Goal: Task Accomplishment & Management: Use online tool/utility

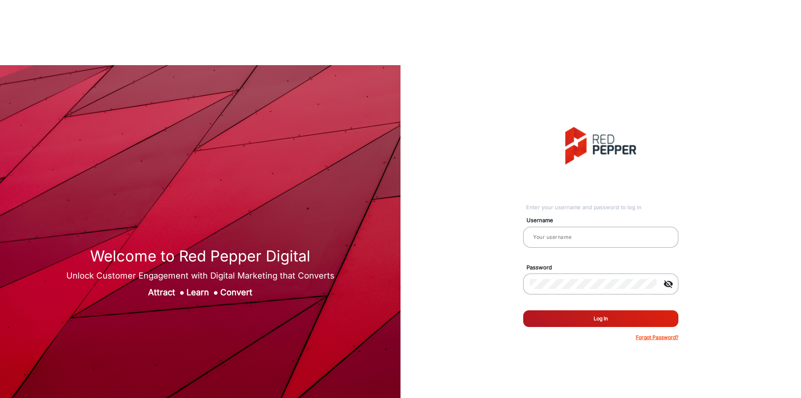
type input "[PERSON_NAME]"
click at [598, 310] on button "Log In" at bounding box center [600, 318] width 155 height 17
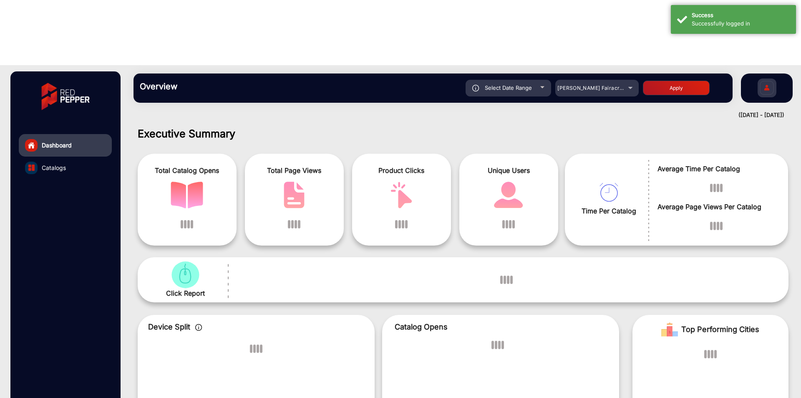
scroll to position [6, 0]
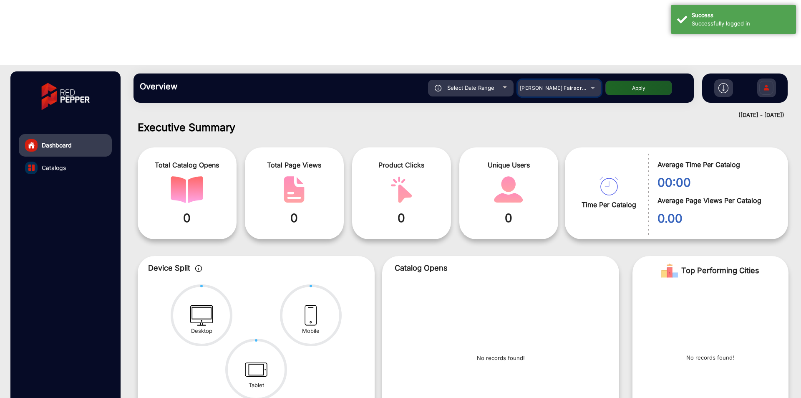
click at [550, 83] on div "[PERSON_NAME] Fairacre Farms" at bounding box center [553, 88] width 67 height 10
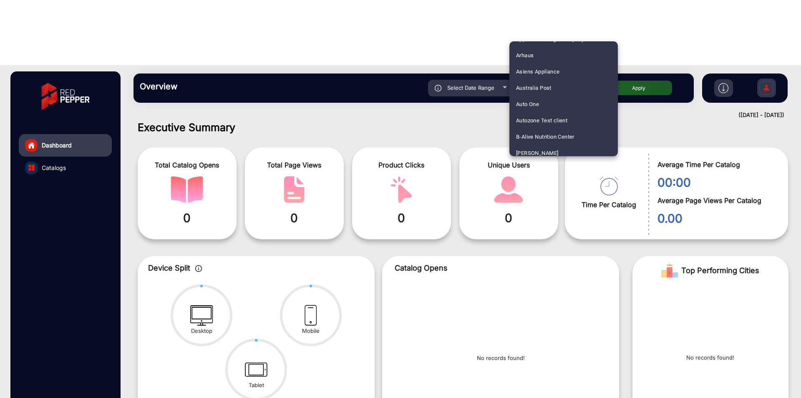
scroll to position [1110, 0]
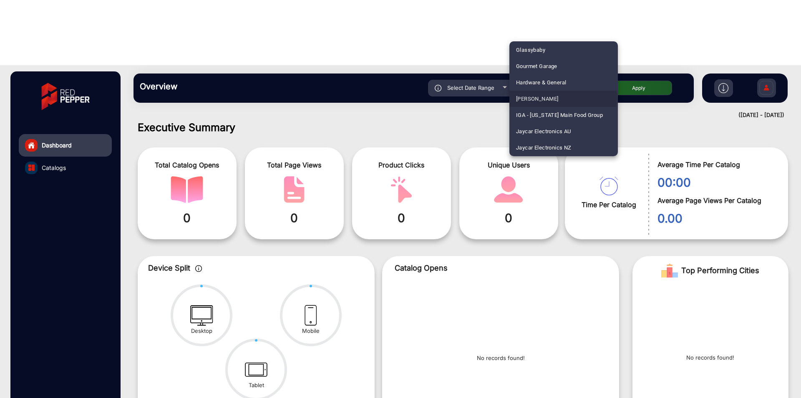
click at [555, 94] on mat-option "[PERSON_NAME]" at bounding box center [564, 99] width 109 height 16
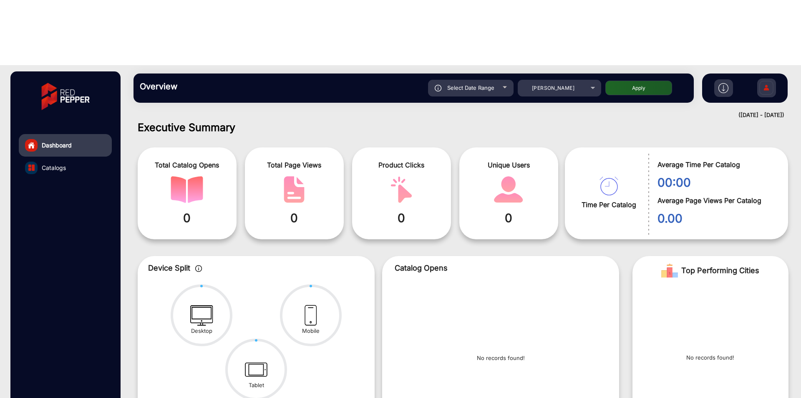
click at [625, 81] on button "Apply" at bounding box center [639, 88] width 67 height 15
type input "[DATE]"
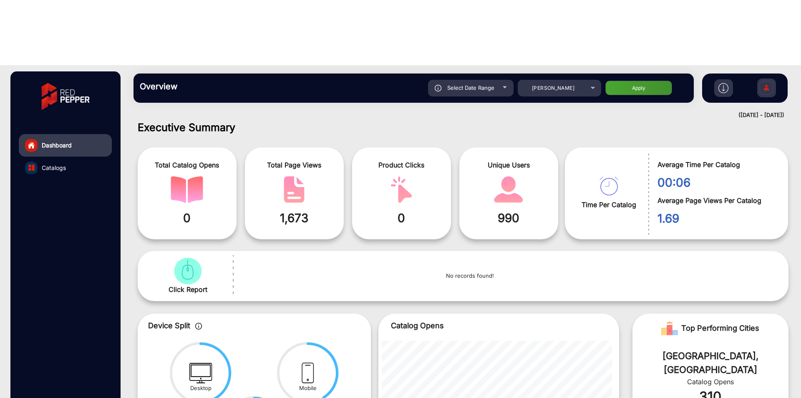
click at [469, 84] on span "Select Date Range" at bounding box center [470, 87] width 47 height 7
type input "[DATE]"
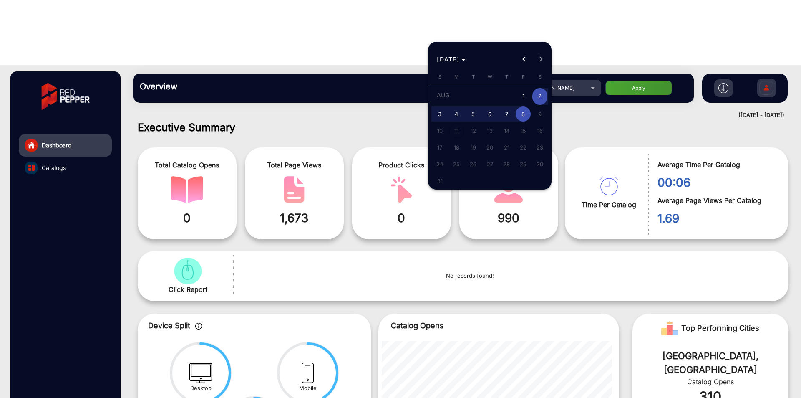
click at [523, 114] on span "8" at bounding box center [523, 113] width 15 height 15
type input "[DATE]"
click at [523, 114] on span "8" at bounding box center [523, 113] width 15 height 15
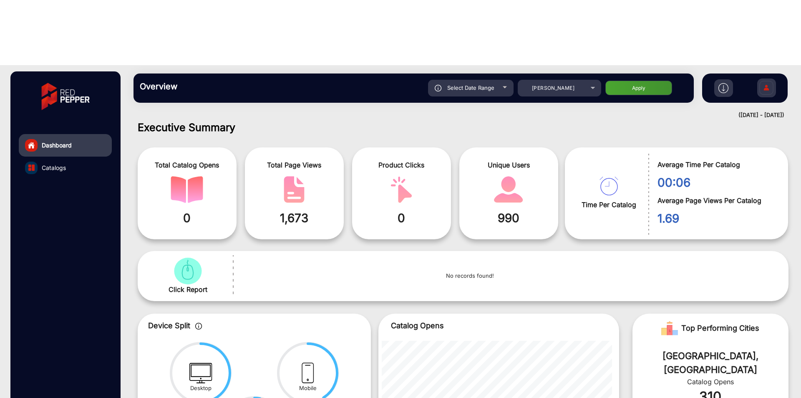
type input "[DATE]"
click at [620, 81] on button "Apply" at bounding box center [639, 88] width 67 height 15
type input "[DATE]"
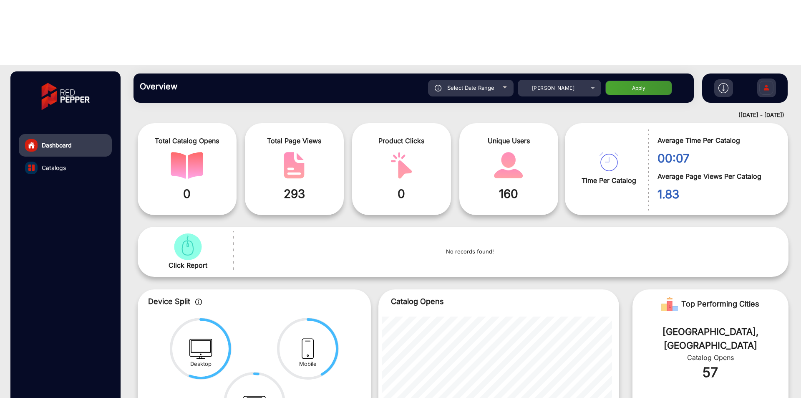
scroll to position [0, 0]
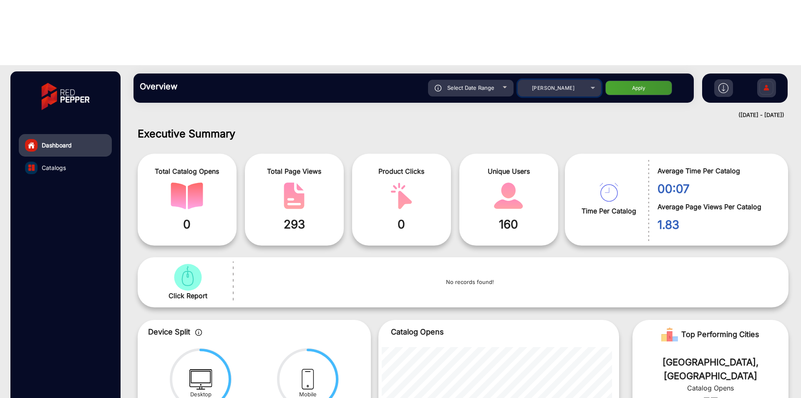
click at [540, 83] on div "[PERSON_NAME]" at bounding box center [553, 88] width 67 height 10
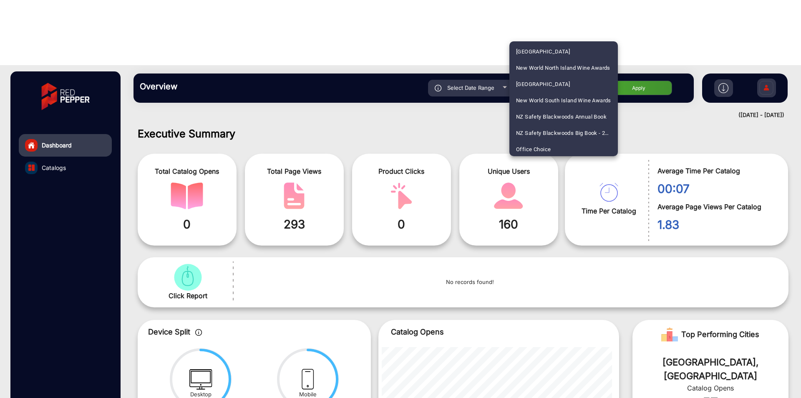
scroll to position [1506, 0]
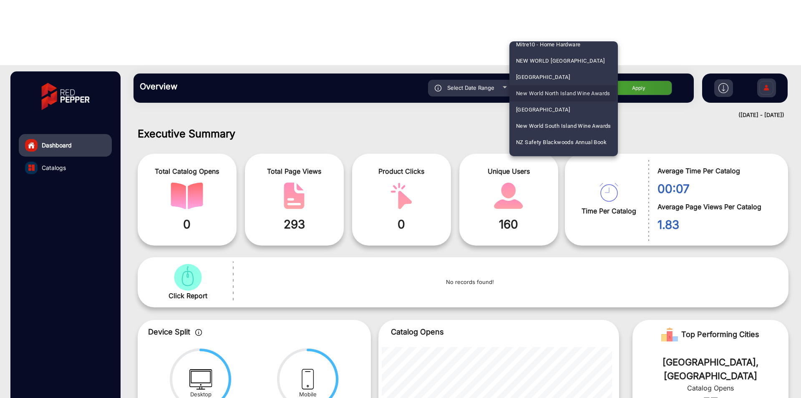
click at [549, 92] on span "New World North Island Wine Awards" at bounding box center [563, 93] width 94 height 16
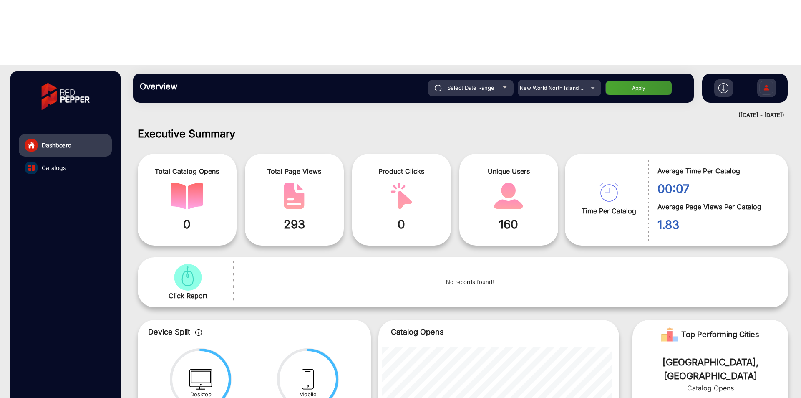
click at [631, 81] on button "Apply" at bounding box center [639, 88] width 67 height 15
type input "[DATE]"
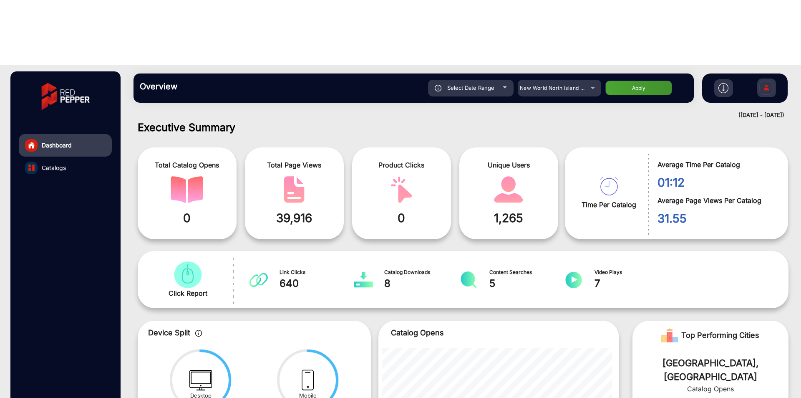
click at [559, 73] on div "Overview Reports Understand what makes your customers tick and learn how they a…" at bounding box center [414, 87] width 560 height 29
click at [538, 83] on div "New World North Island Wine Awards" at bounding box center [553, 88] width 67 height 10
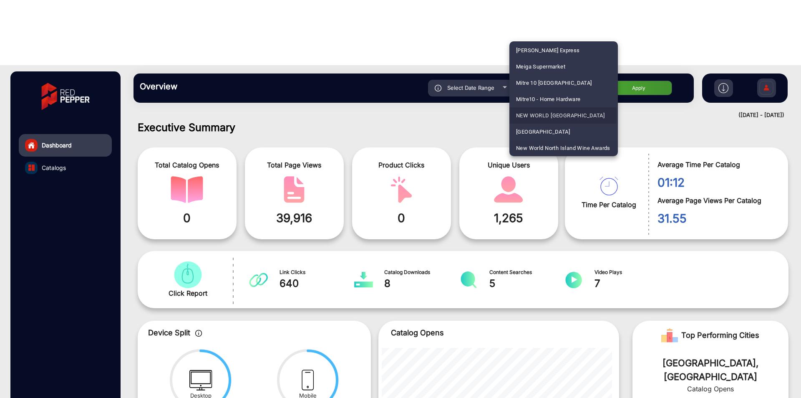
click at [561, 114] on span "NEW WORLD [GEOGRAPHIC_DATA]" at bounding box center [560, 115] width 88 height 16
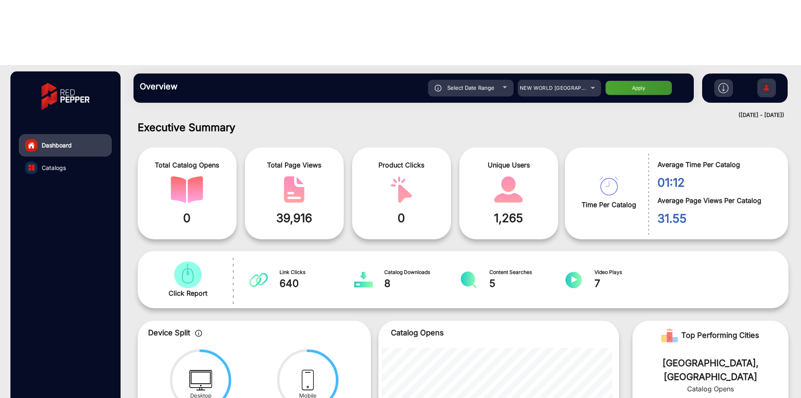
click at [638, 81] on button "Apply" at bounding box center [639, 88] width 67 height 15
type input "[DATE]"
click at [582, 85] on span "NEW WORLD [GEOGRAPHIC_DATA]" at bounding box center [564, 88] width 88 height 6
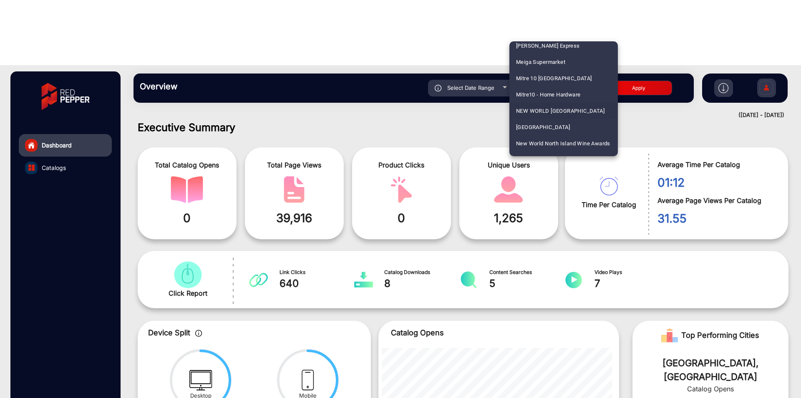
scroll to position [1474, 0]
click at [555, 126] on span "New World North Island Wine Awards" at bounding box center [563, 125] width 94 height 16
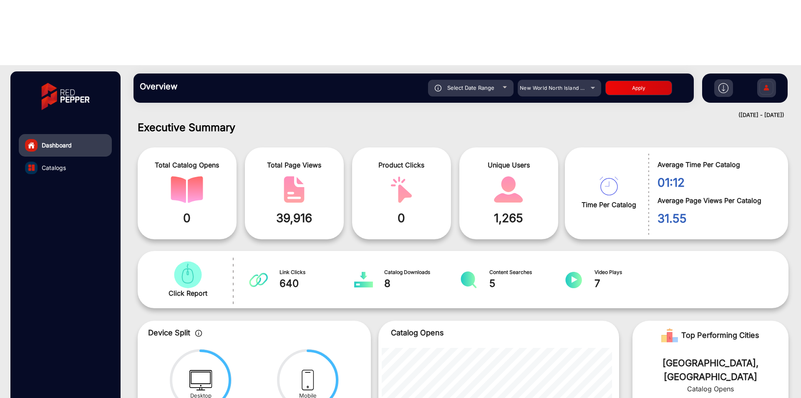
click at [646, 81] on button "Apply" at bounding box center [639, 88] width 67 height 15
type input "[DATE]"
click at [555, 83] on div "New World North Island Wine Awards" at bounding box center [553, 88] width 67 height 10
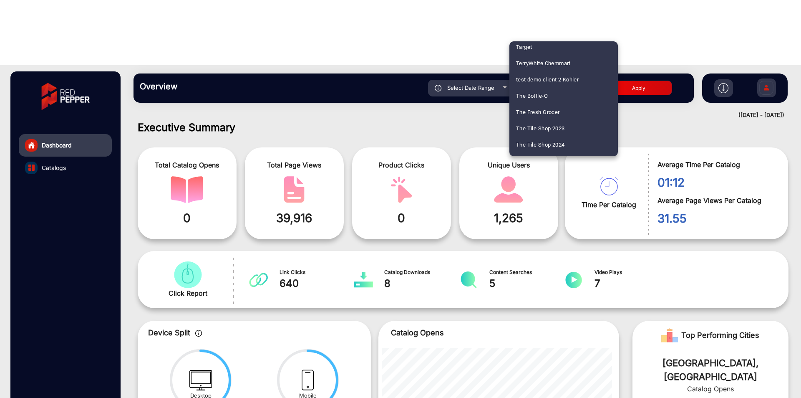
scroll to position [2317, 0]
click at [550, 79] on span "Uncle [PERSON_NAME]'s" at bounding box center [547, 79] width 62 height 16
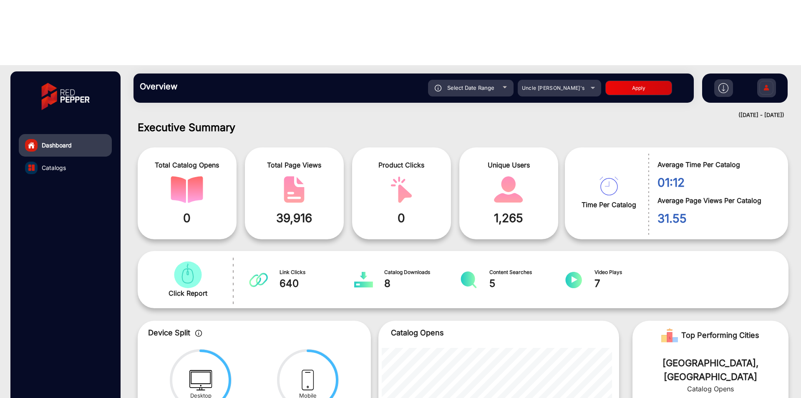
click at [630, 81] on button "Apply" at bounding box center [639, 88] width 67 height 15
type input "[DATE]"
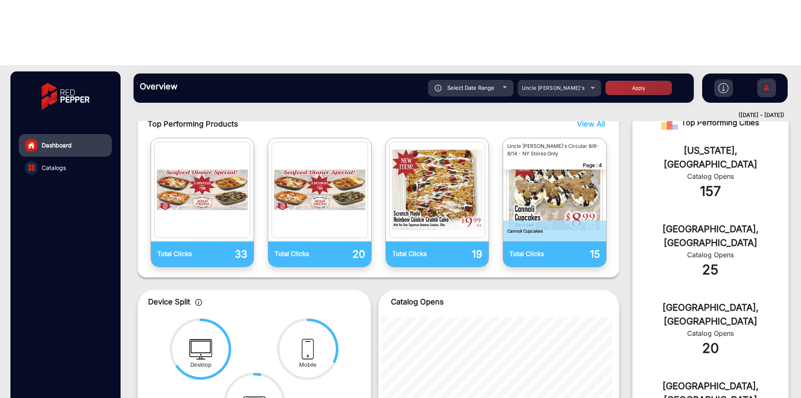
scroll to position [173, 0]
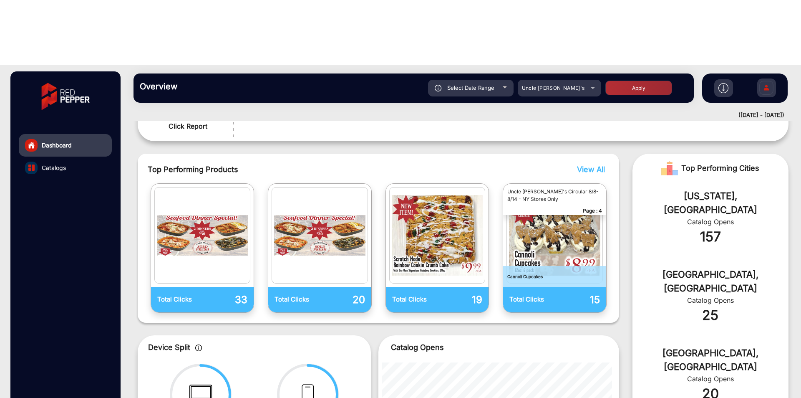
click at [601, 165] on span "View All" at bounding box center [591, 169] width 28 height 9
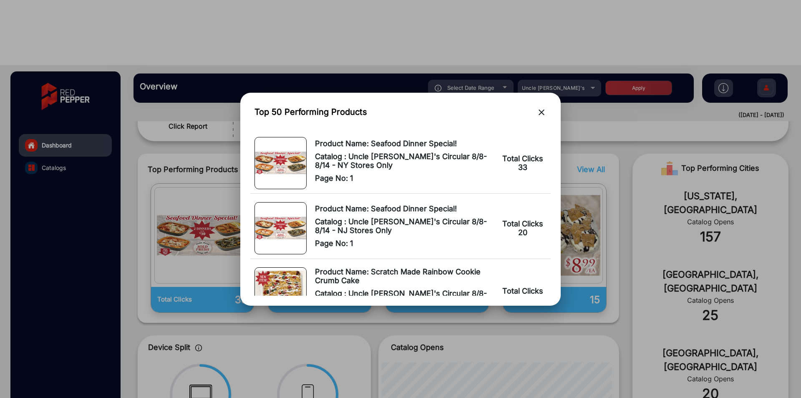
click at [538, 114] on mat-icon "close" at bounding box center [542, 112] width 10 height 10
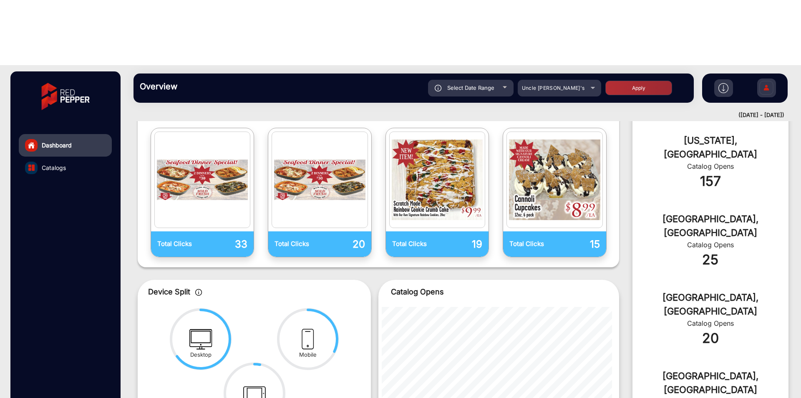
scroll to position [0, 0]
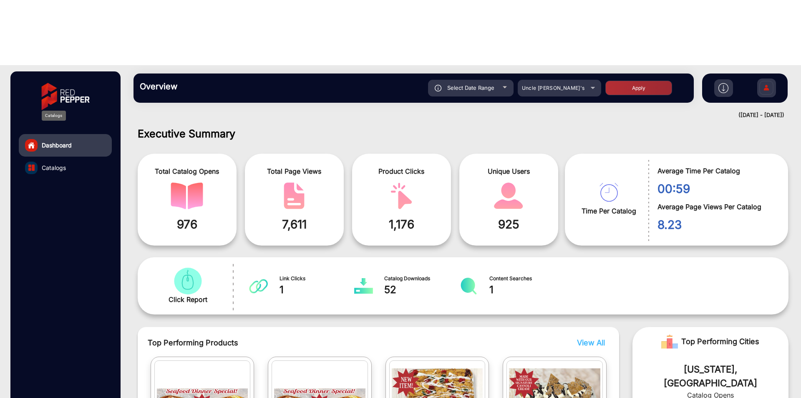
click at [48, 163] on span "Catalogs" at bounding box center [54, 167] width 24 height 9
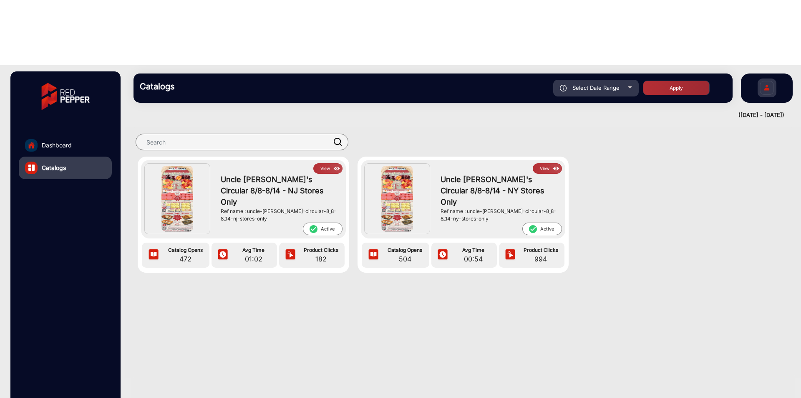
click at [39, 134] on link "Dashboard" at bounding box center [65, 145] width 93 height 23
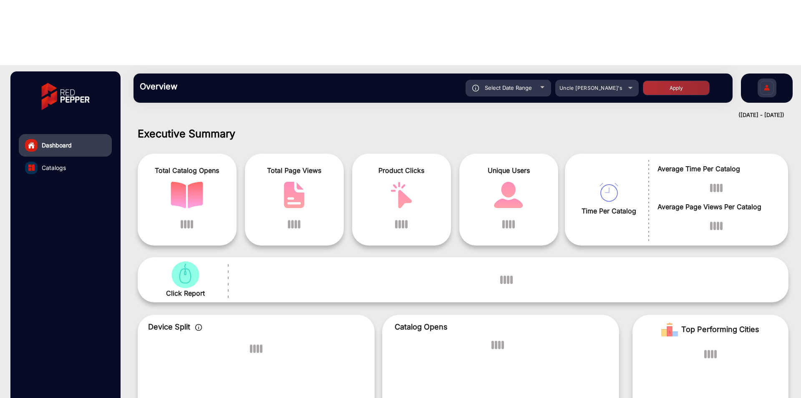
scroll to position [6, 0]
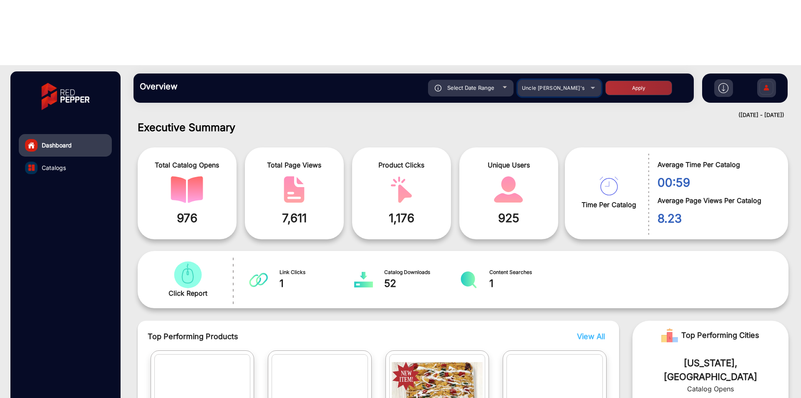
click at [559, 85] on span "Uncle [PERSON_NAME]'s" at bounding box center [553, 88] width 63 height 6
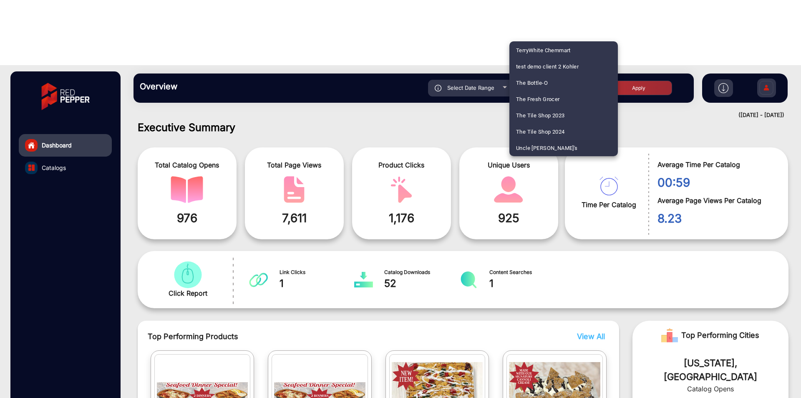
scroll to position [1858, 0]
click at [535, 144] on span "ShopRite" at bounding box center [527, 147] width 23 height 16
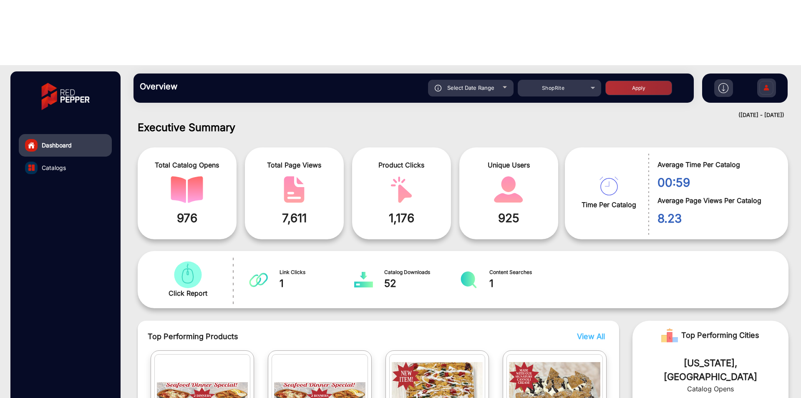
click at [646, 81] on button "Apply" at bounding box center [639, 88] width 67 height 15
type input "[DATE]"
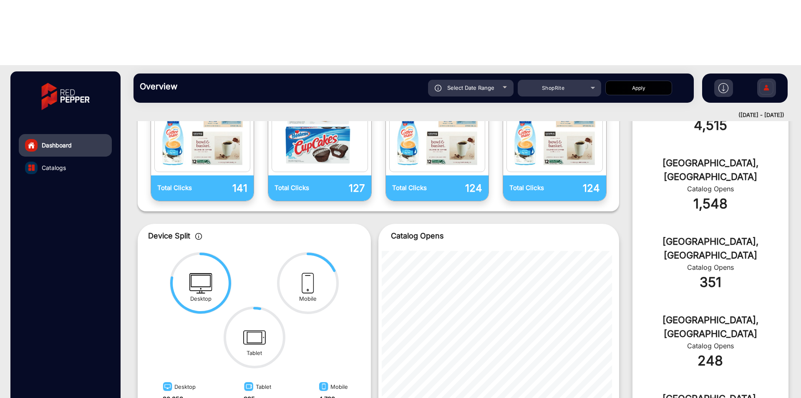
scroll to position [173, 0]
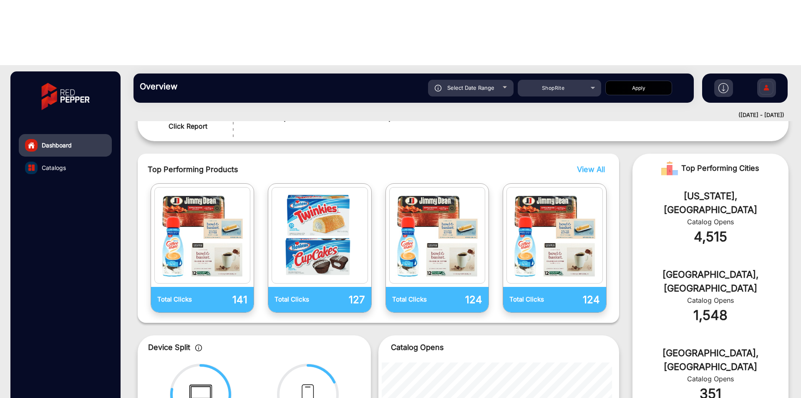
click at [68, 157] on link "Catalogs" at bounding box center [65, 168] width 93 height 23
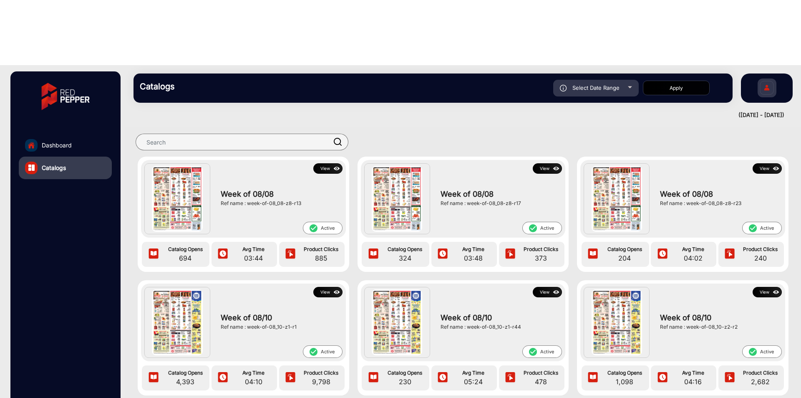
click at [77, 134] on link "Dashboard" at bounding box center [65, 145] width 93 height 23
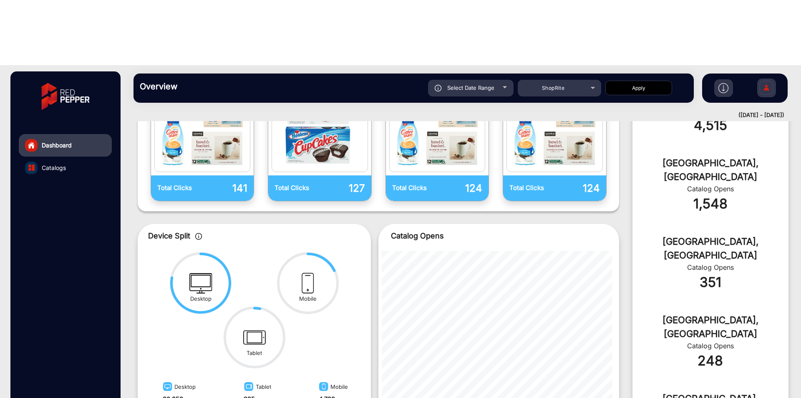
scroll to position [292, 0]
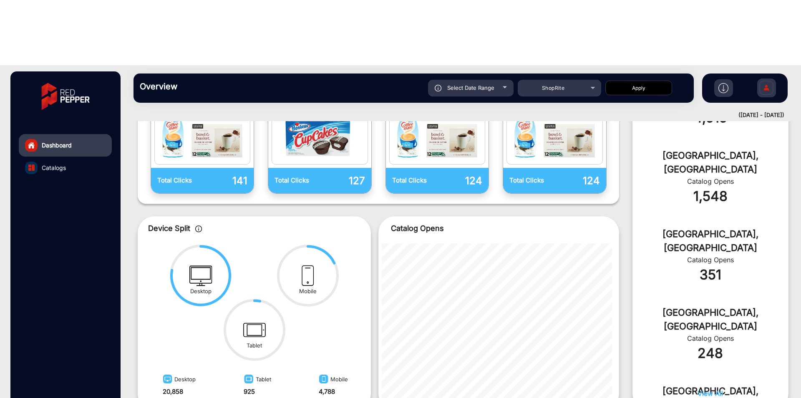
click at [332, 245] on circle at bounding box center [308, 275] width 61 height 61
